Goal: Information Seeking & Learning: Learn about a topic

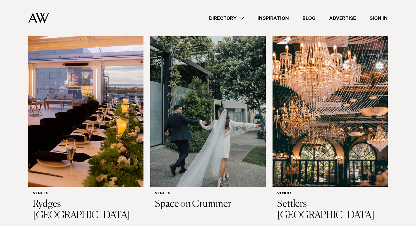
scroll to position [808, 0]
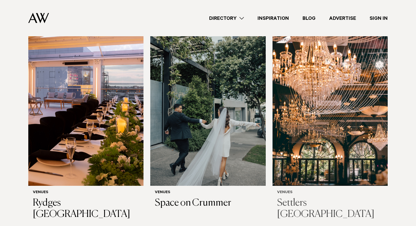
drag, startPoint x: 360, startPoint y: 143, endPoint x: 357, endPoint y: 150, distance: 7.5
click at [360, 143] on img at bounding box center [329, 108] width 115 height 154
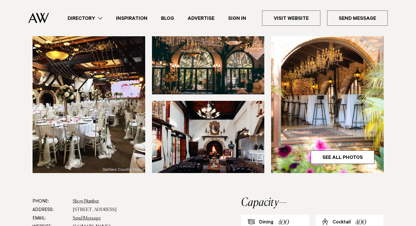
scroll to position [196, 0]
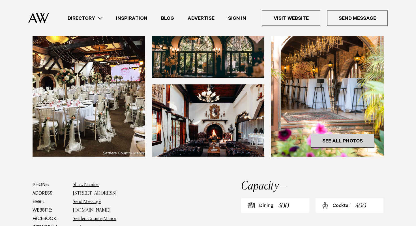
click at [363, 134] on link "See All Photos" at bounding box center [343, 141] width 64 height 14
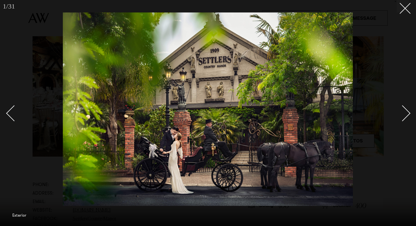
click at [408, 113] on div "Next slide" at bounding box center [402, 113] width 16 height 16
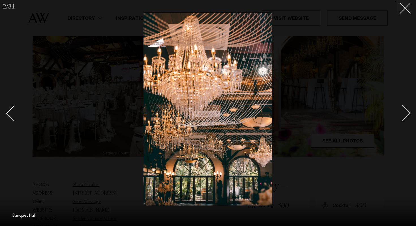
click at [408, 112] on div "Next slide" at bounding box center [402, 113] width 16 height 16
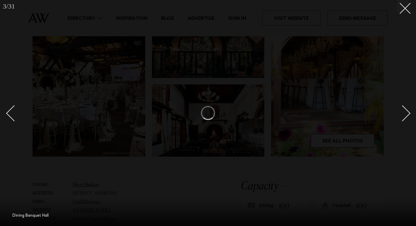
click at [408, 112] on div "Next slide" at bounding box center [402, 113] width 16 height 16
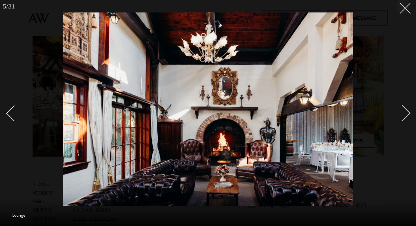
click at [408, 112] on div "Next slide" at bounding box center [402, 113] width 16 height 16
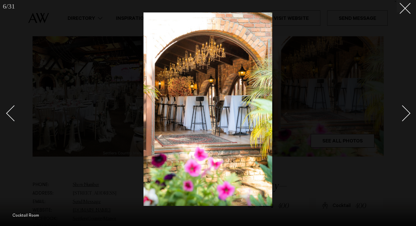
click at [408, 112] on div "Next slide" at bounding box center [402, 113] width 16 height 16
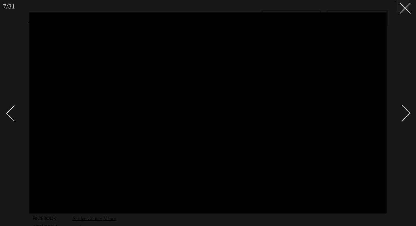
click at [409, 112] on div "Next slide" at bounding box center [402, 113] width 16 height 16
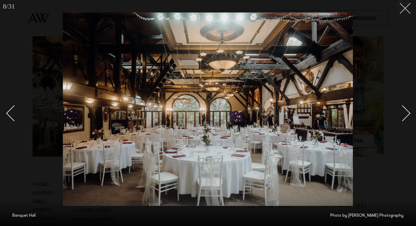
click at [403, 12] on button at bounding box center [403, 6] width 12 height 12
